Goal: Task Accomplishment & Management: Use online tool/utility

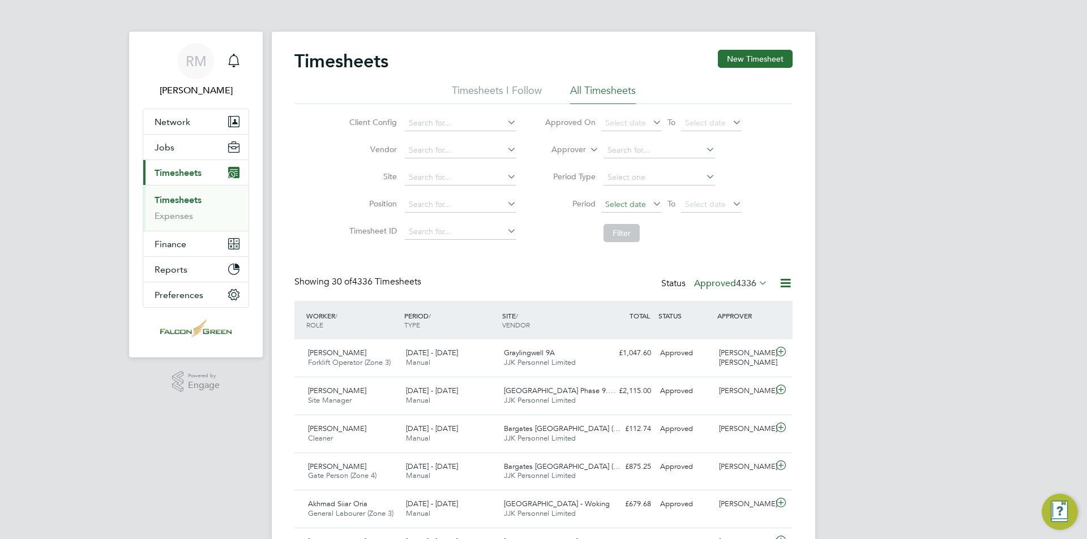
click at [633, 198] on span "Select date" at bounding box center [631, 205] width 61 height 15
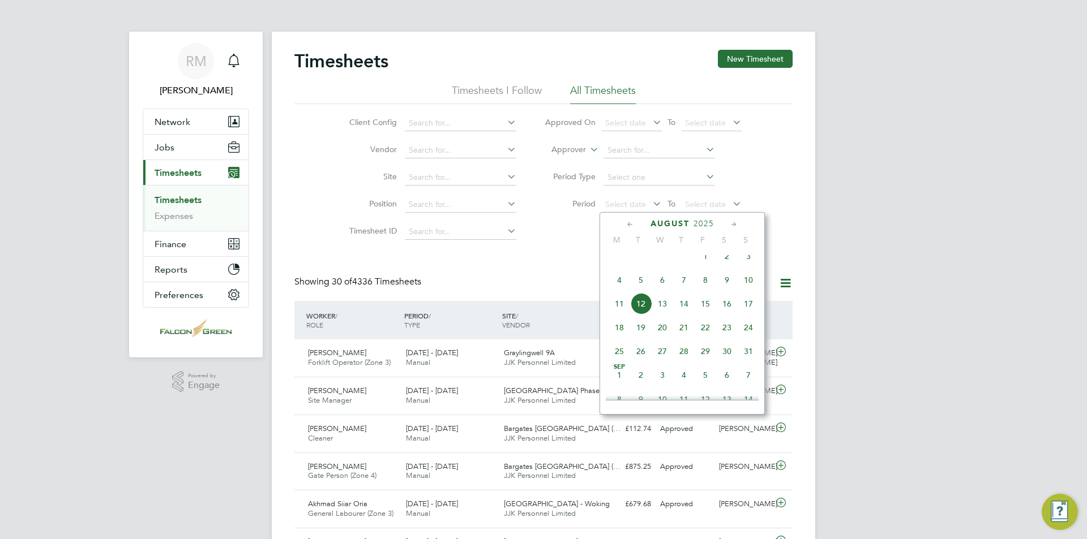
click at [619, 291] on span "4" at bounding box center [619, 280] width 22 height 22
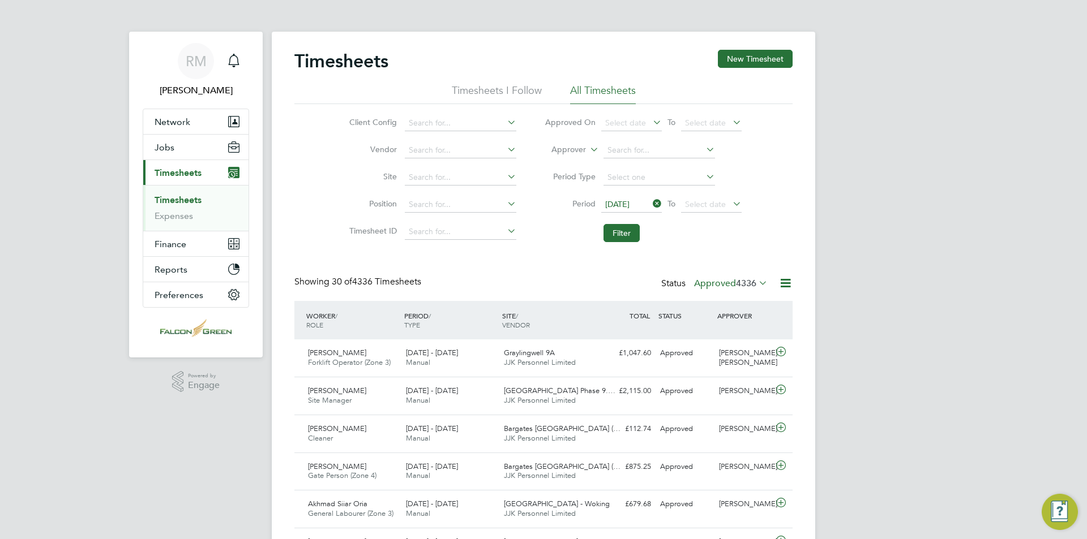
click at [721, 213] on li "Period [DATE] To Select date" at bounding box center [642, 204] width 225 height 27
drag, startPoint x: 728, startPoint y: 209, endPoint x: 738, endPoint y: 220, distance: 14.9
click at [728, 209] on span "Select date" at bounding box center [711, 205] width 61 height 15
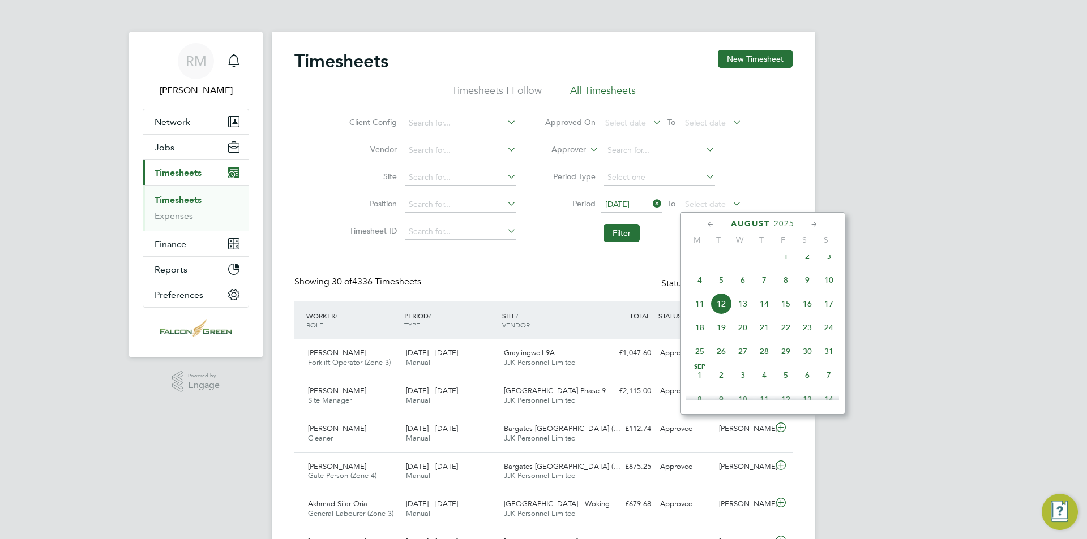
click at [834, 288] on span "10" at bounding box center [829, 280] width 22 height 22
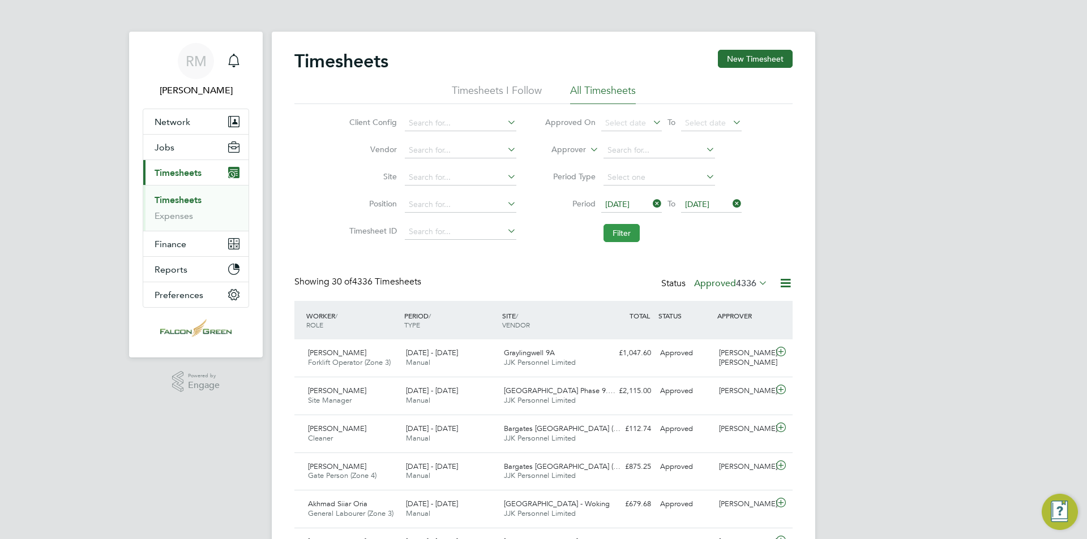
click at [625, 235] on button "Filter" at bounding box center [621, 233] width 36 height 18
click at [730, 285] on label "Approved 11" at bounding box center [735, 283] width 63 height 11
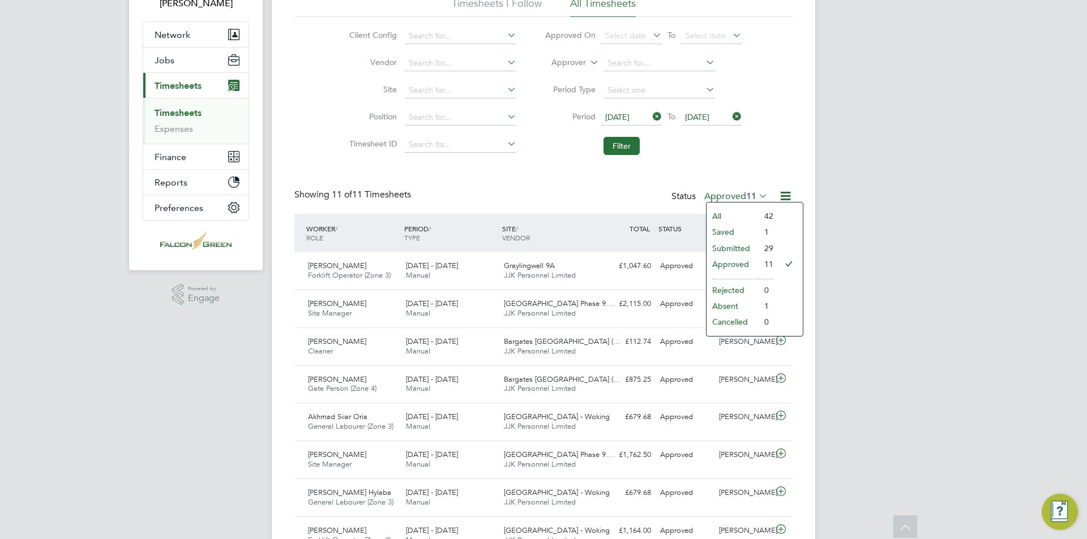
click at [765, 242] on li "29" at bounding box center [765, 249] width 15 height 16
click at [718, 200] on label "Approved 11" at bounding box center [735, 196] width 63 height 11
click at [728, 245] on li "Submitted" at bounding box center [732, 249] width 52 height 16
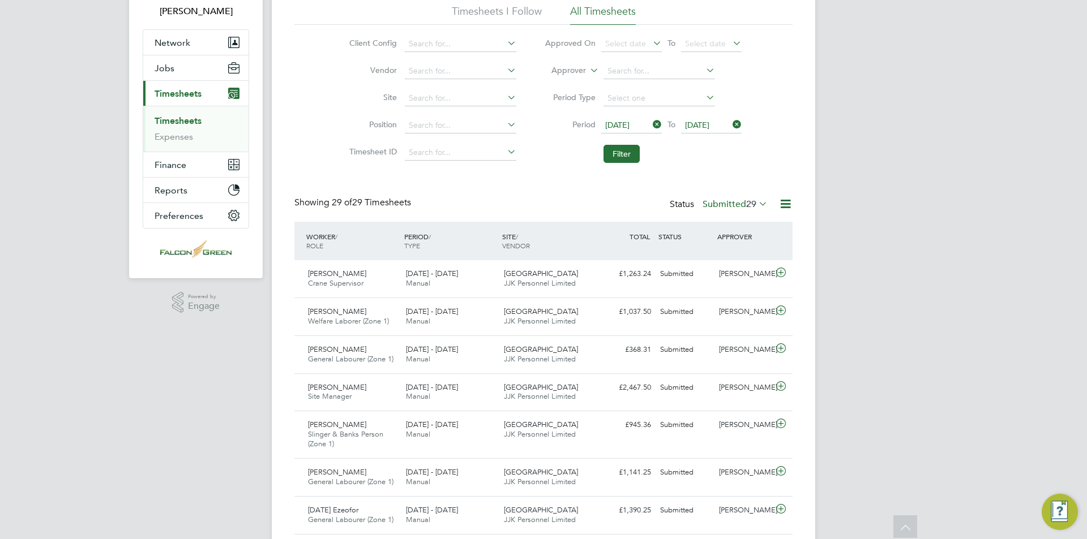
click at [756, 208] on label "Submitted 29" at bounding box center [734, 204] width 65 height 11
click at [715, 273] on li "Approved" at bounding box center [732, 272] width 52 height 16
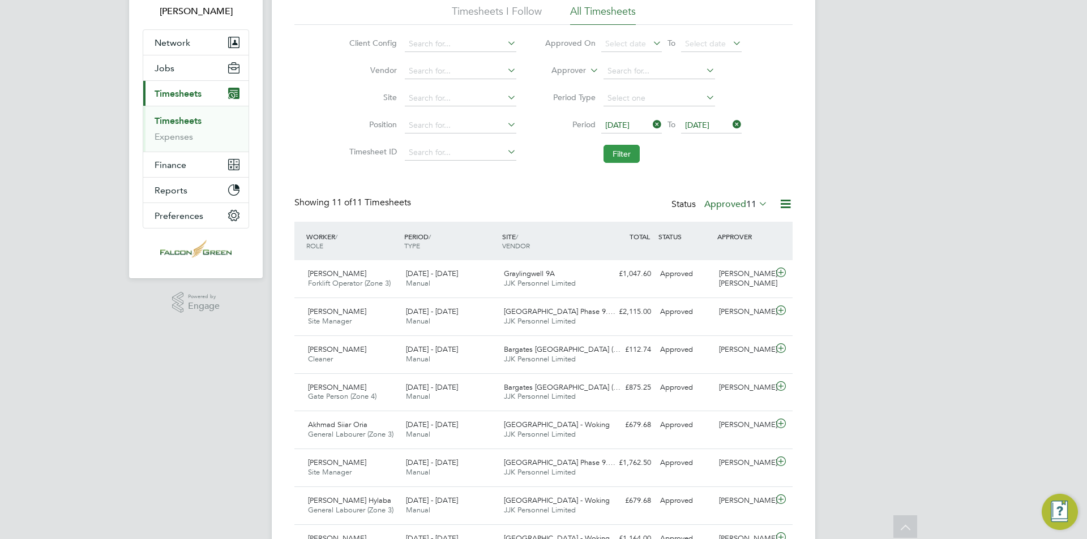
click at [619, 152] on button "Filter" at bounding box center [621, 154] width 36 height 18
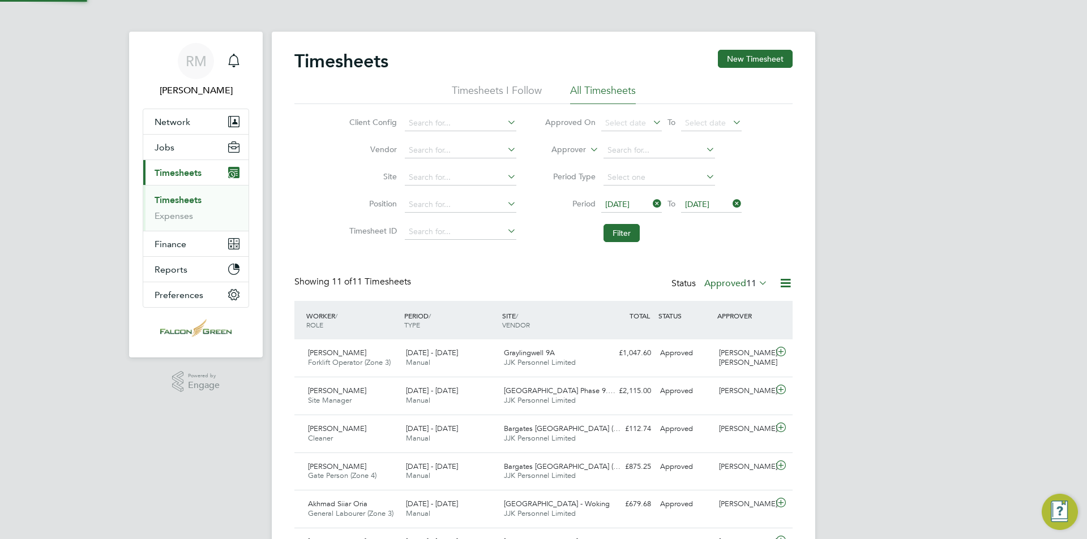
scroll to position [6, 6]
click at [783, 285] on icon at bounding box center [785, 283] width 14 height 14
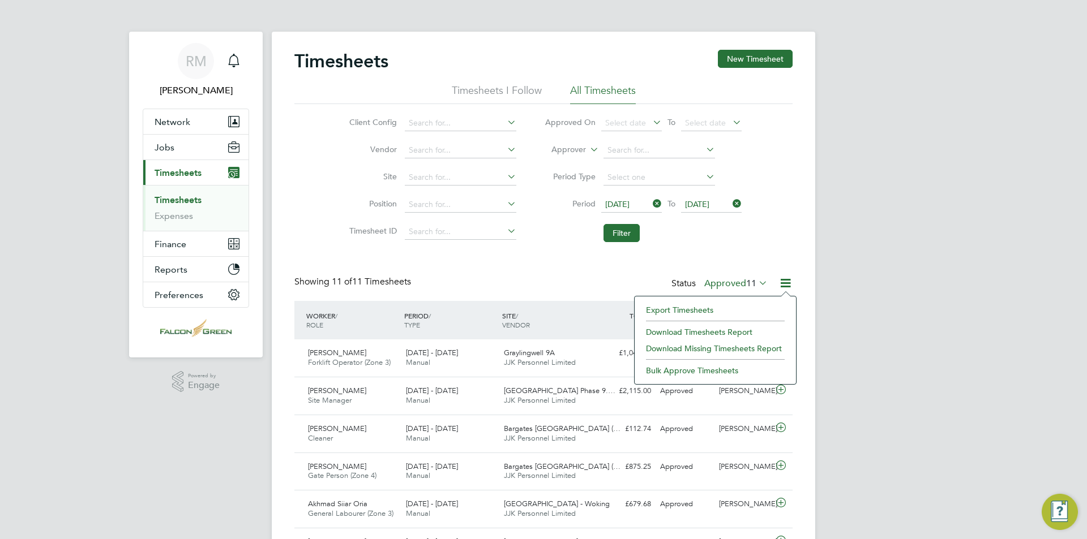
click at [740, 327] on li "Download Timesheets Report" at bounding box center [715, 332] width 150 height 16
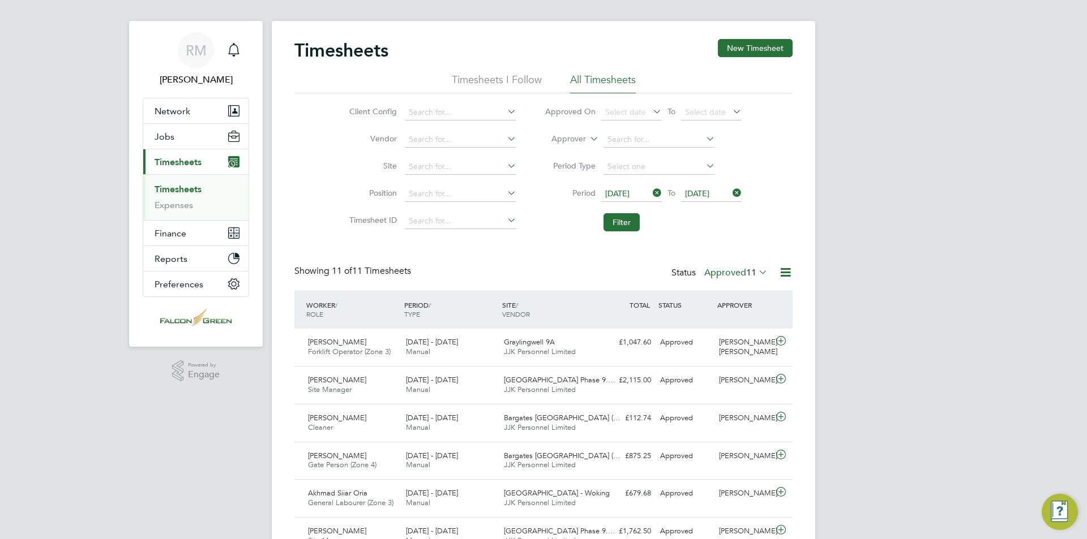
scroll to position [0, 0]
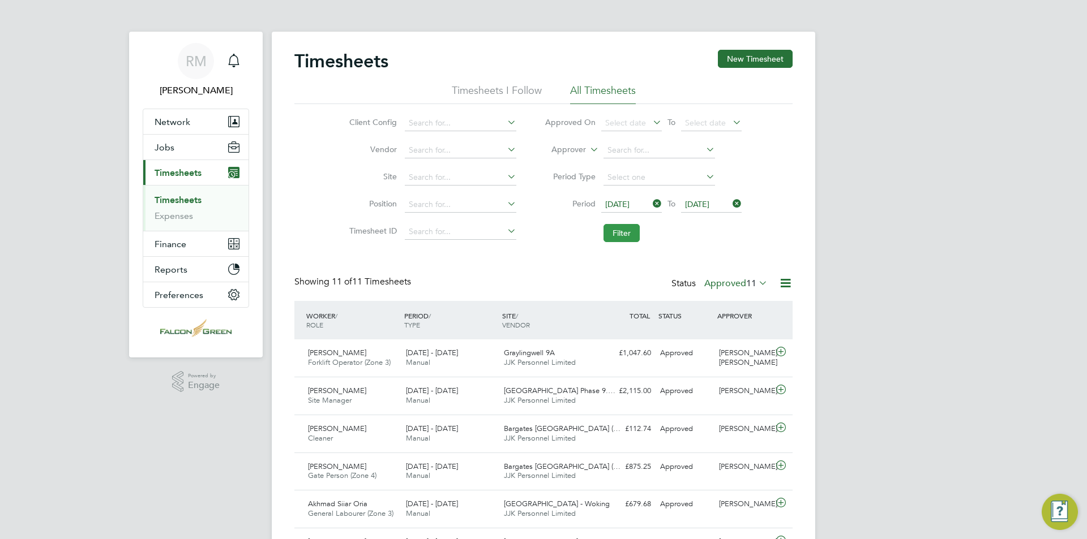
click at [623, 241] on button "Filter" at bounding box center [621, 233] width 36 height 18
click at [611, 228] on button "Filter" at bounding box center [621, 233] width 36 height 18
